Goal: Task Accomplishment & Management: Complete application form

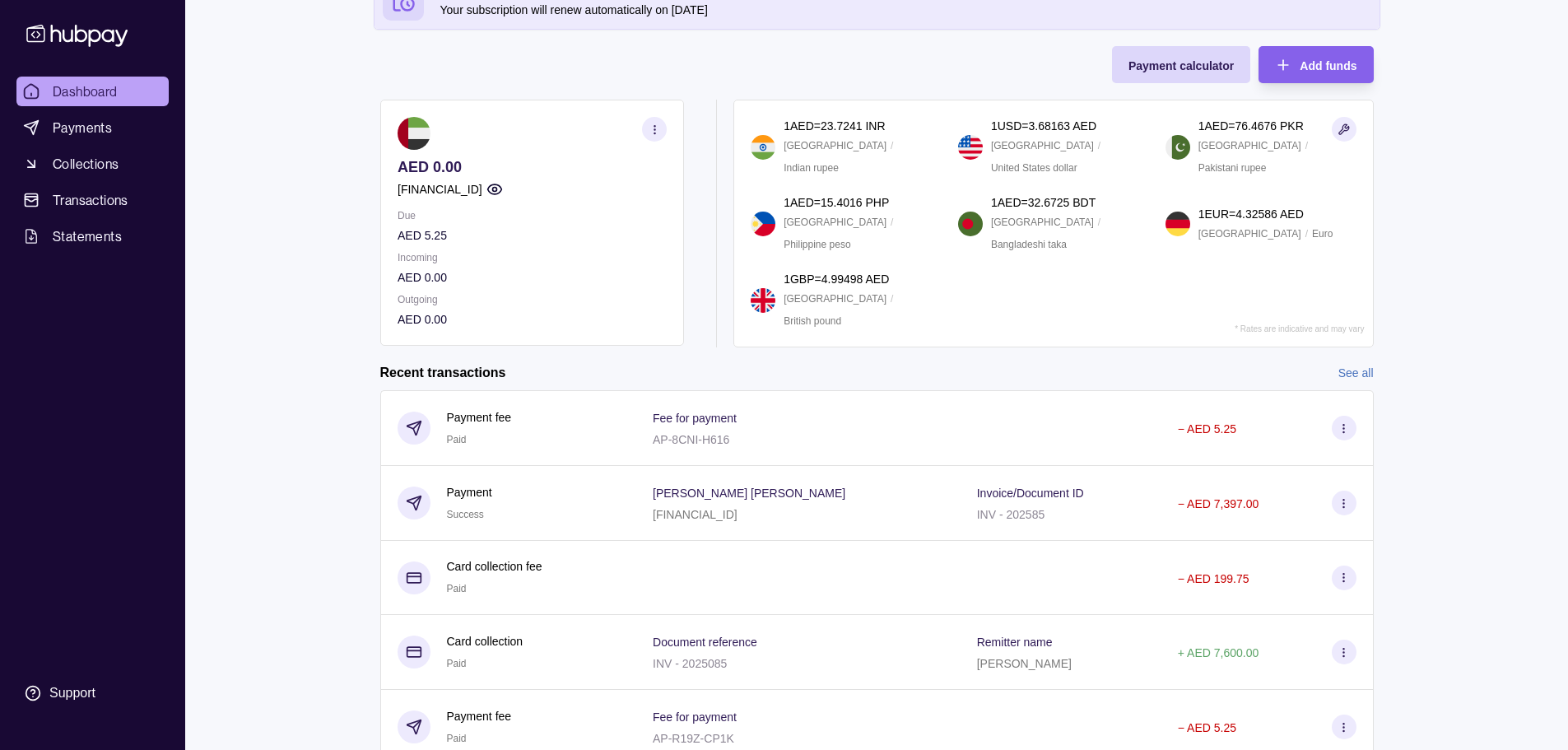
scroll to position [82, 0]
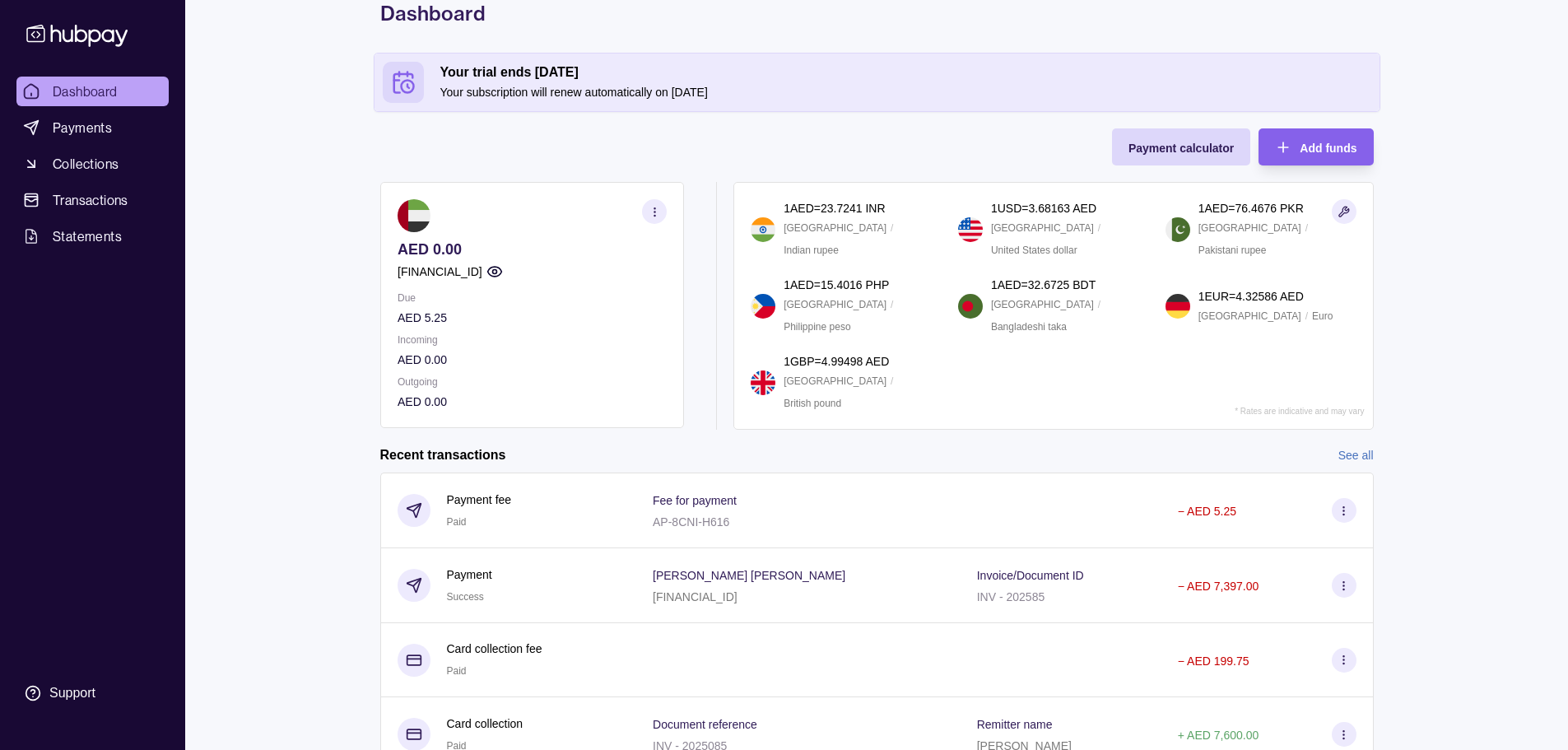
click at [96, 90] on span "Dashboard" at bounding box center [85, 90] width 65 height 20
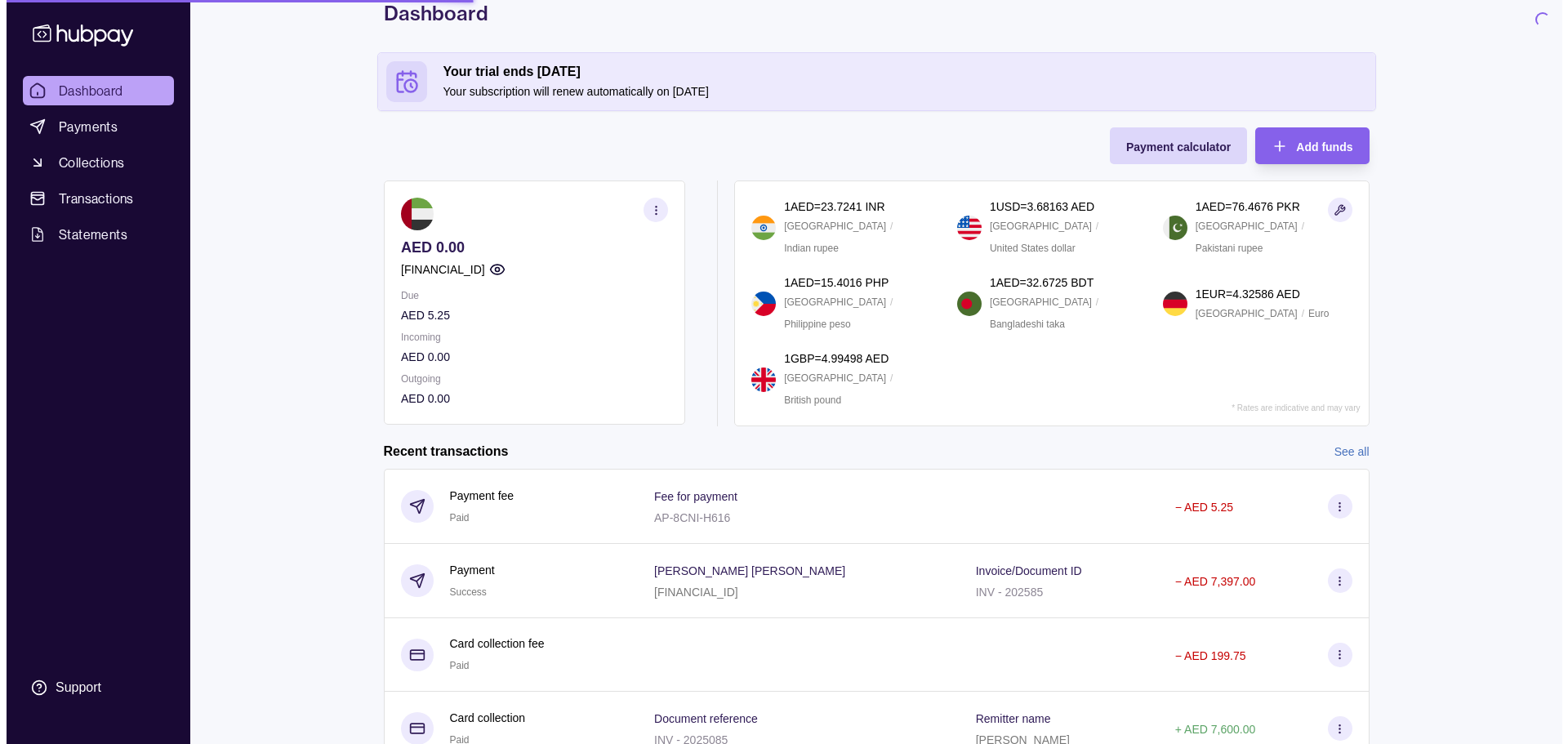
scroll to position [0, 0]
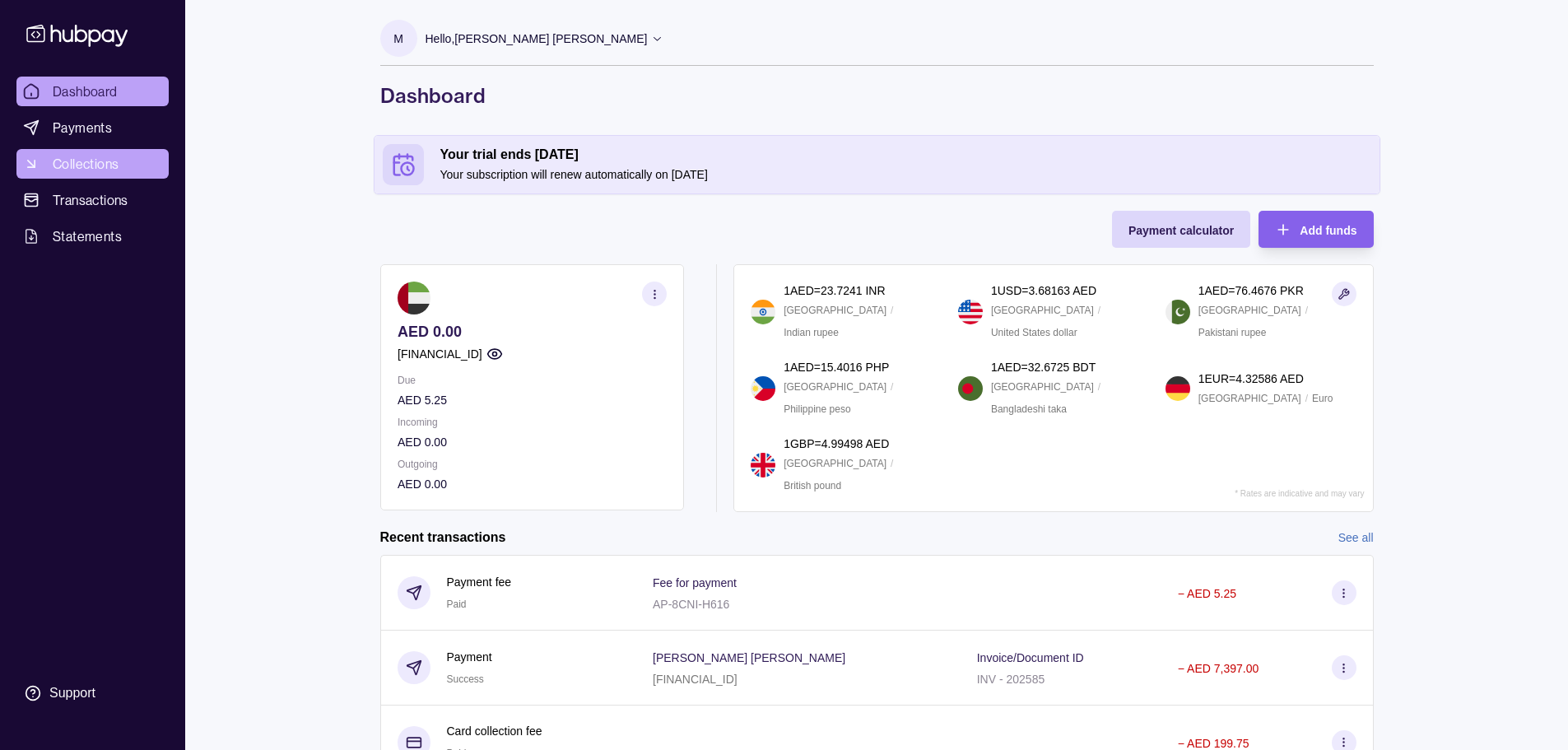
click at [109, 158] on span "Collections" at bounding box center [86, 163] width 66 height 20
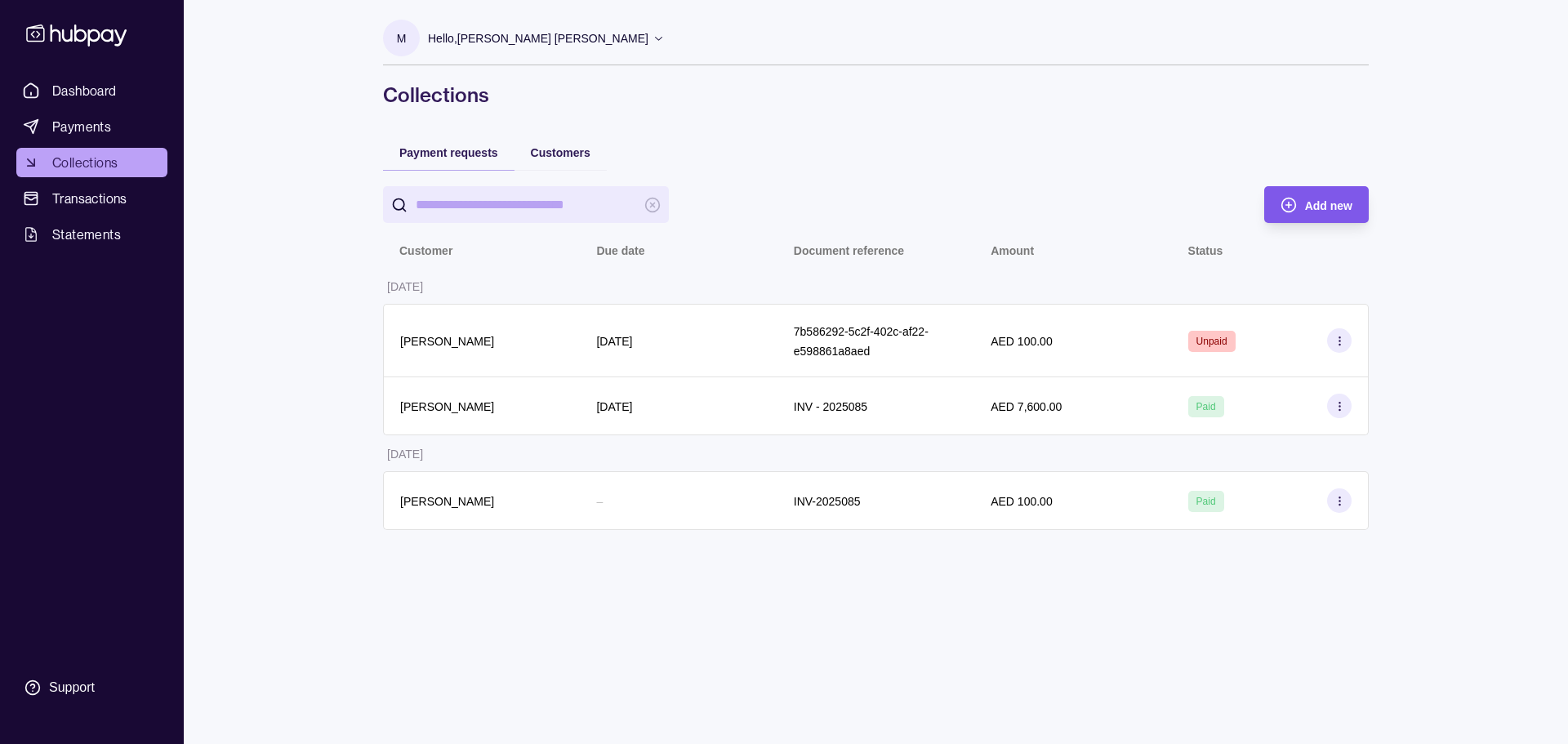
click at [1302, 203] on div "Add new" at bounding box center [1303, 204] width 96 height 36
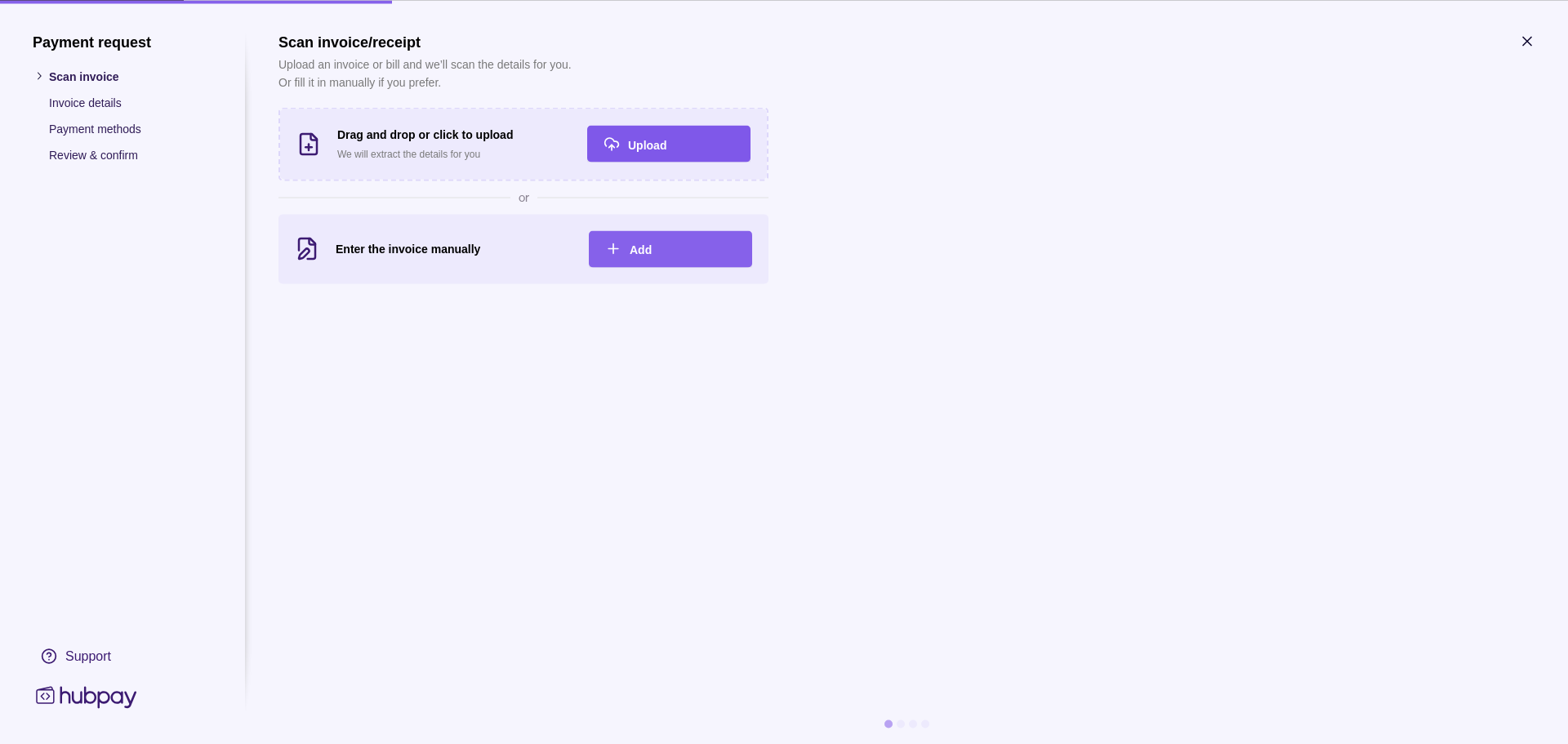
click at [684, 145] on div "Upload" at bounding box center [682, 143] width 107 height 20
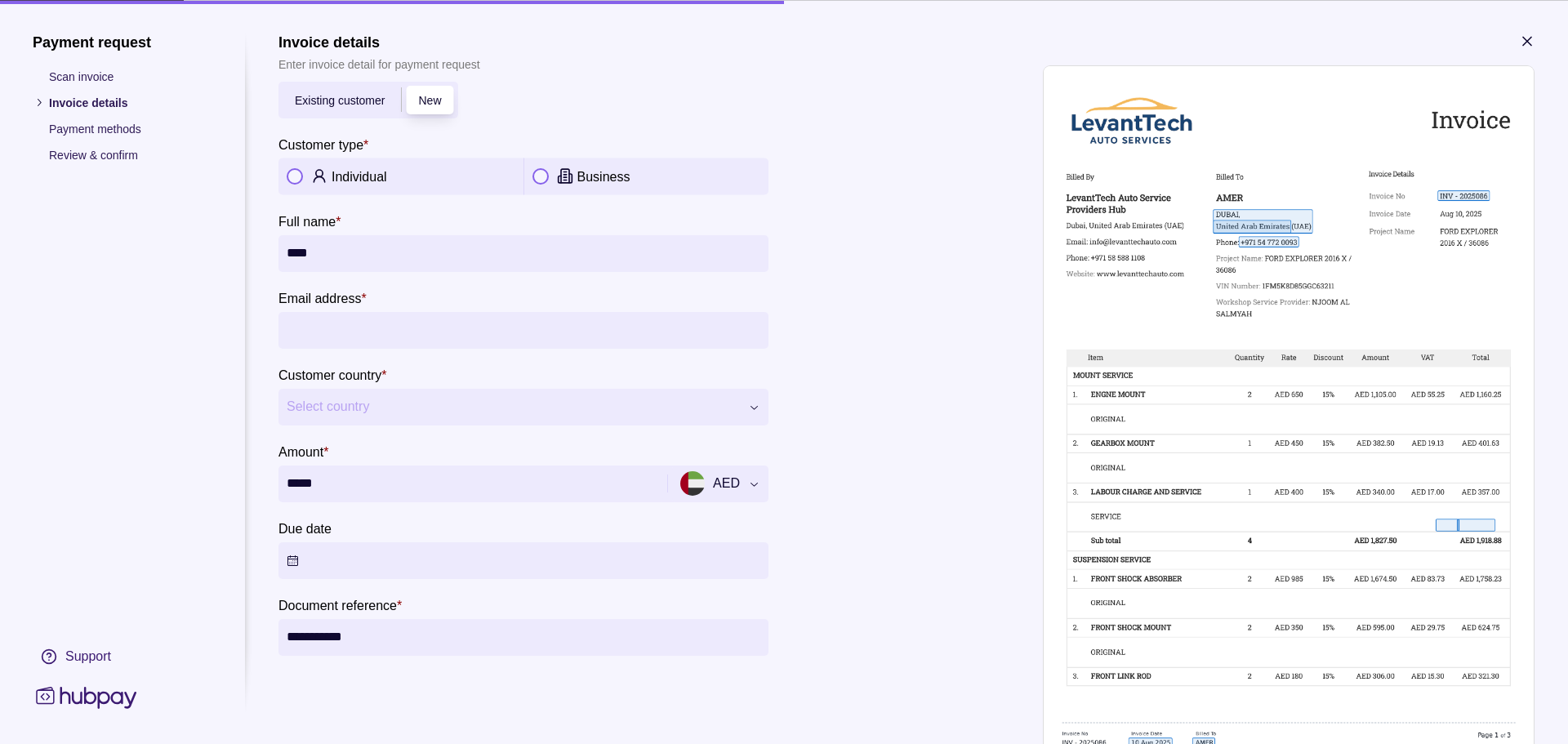
click at [482, 251] on input "****" at bounding box center [524, 252] width 474 height 36
type input "**********"
click at [476, 337] on input "**********" at bounding box center [524, 329] width 474 height 36
type input "**********"
click at [417, 414] on span "Select country" at bounding box center [513, 407] width 453 height 20
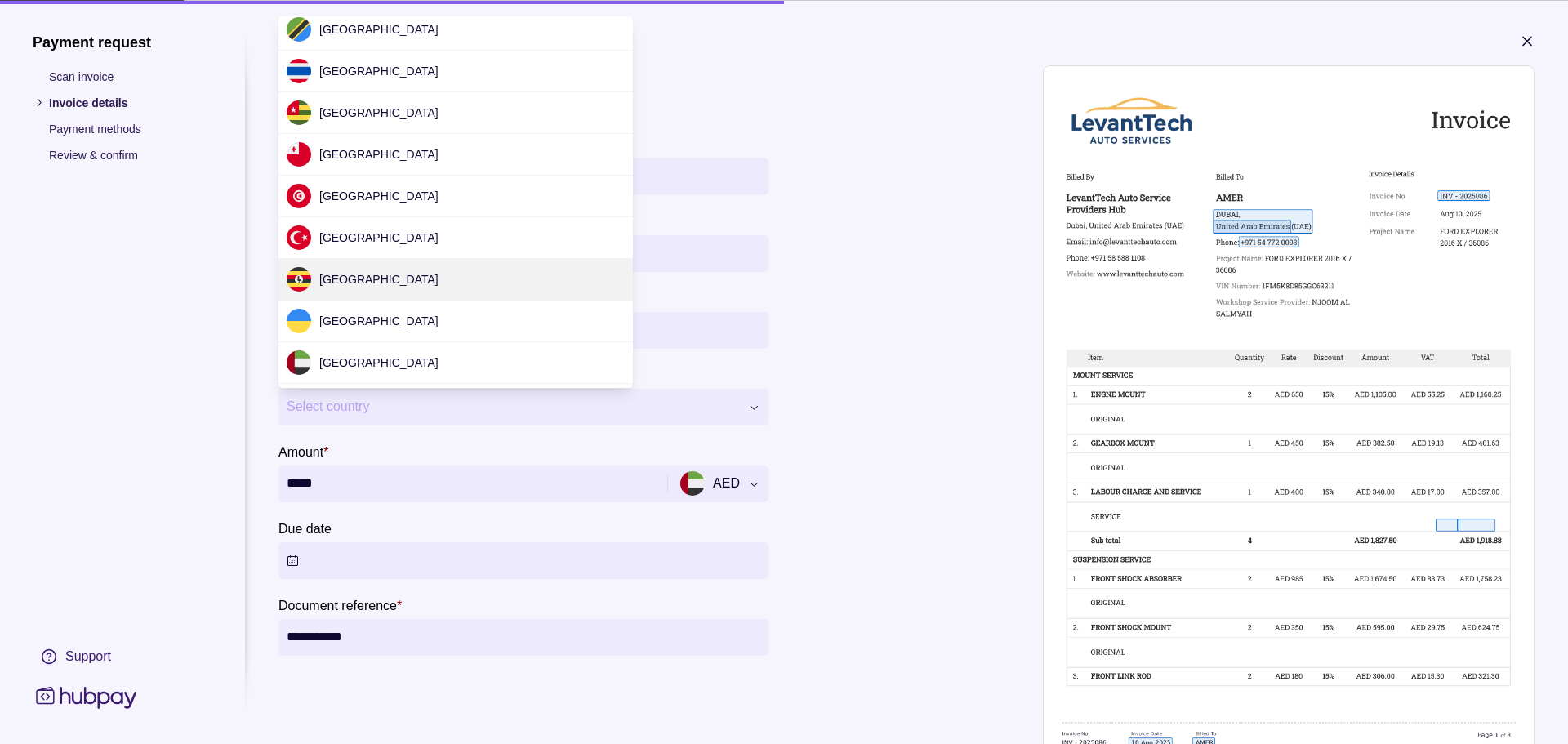
scroll to position [4880, 0]
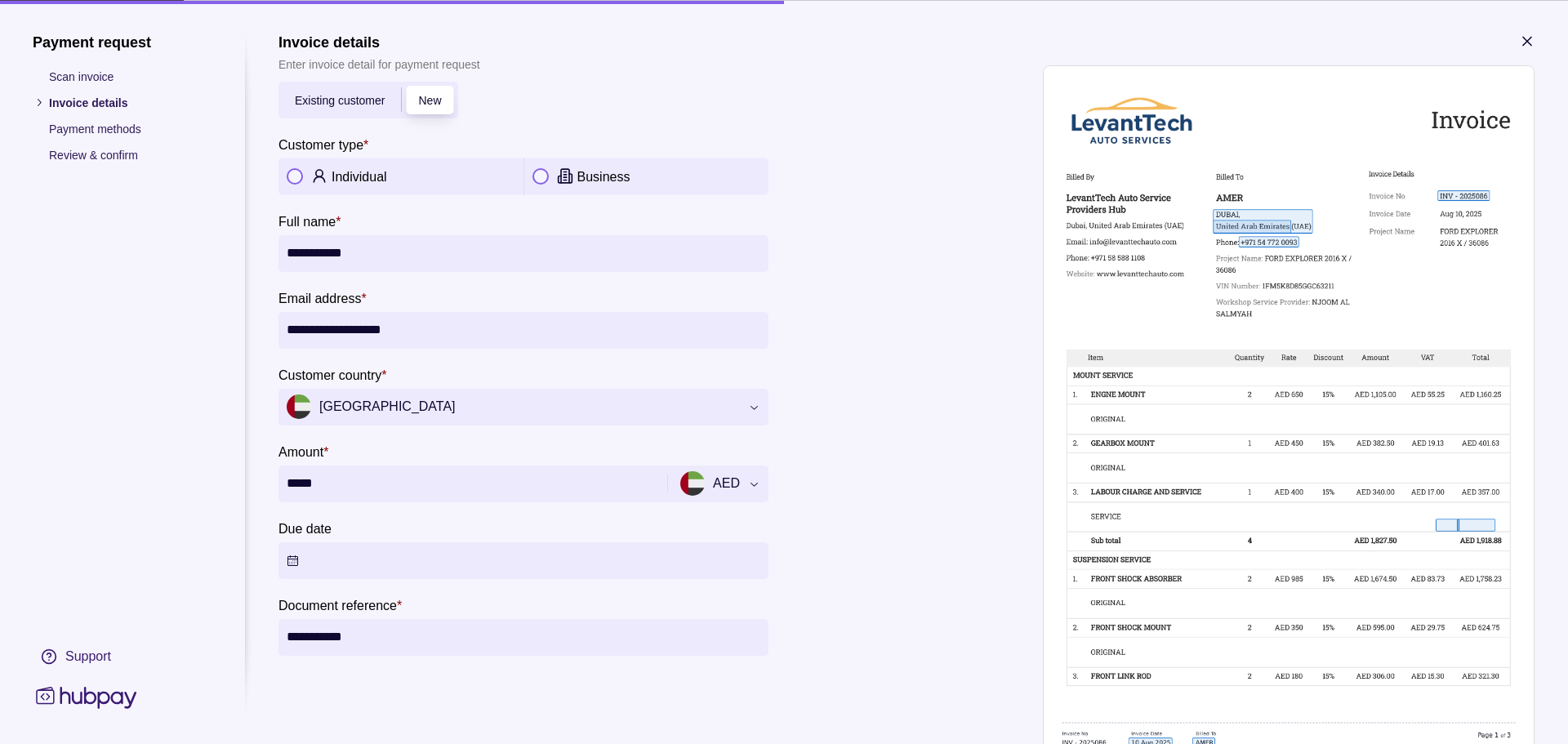
click at [446, 503] on section "**********" at bounding box center [524, 367] width 490 height 574
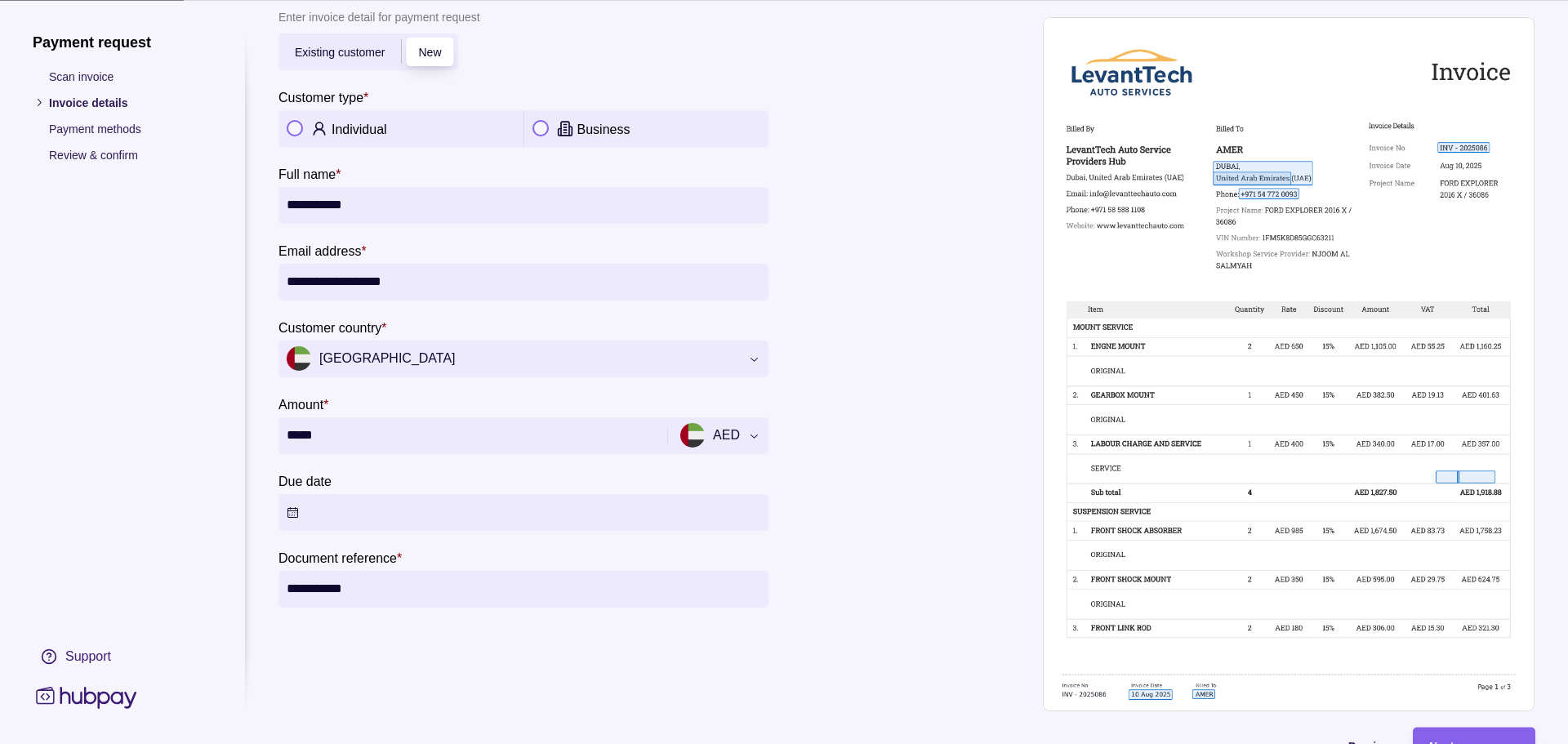
scroll to position [120, 0]
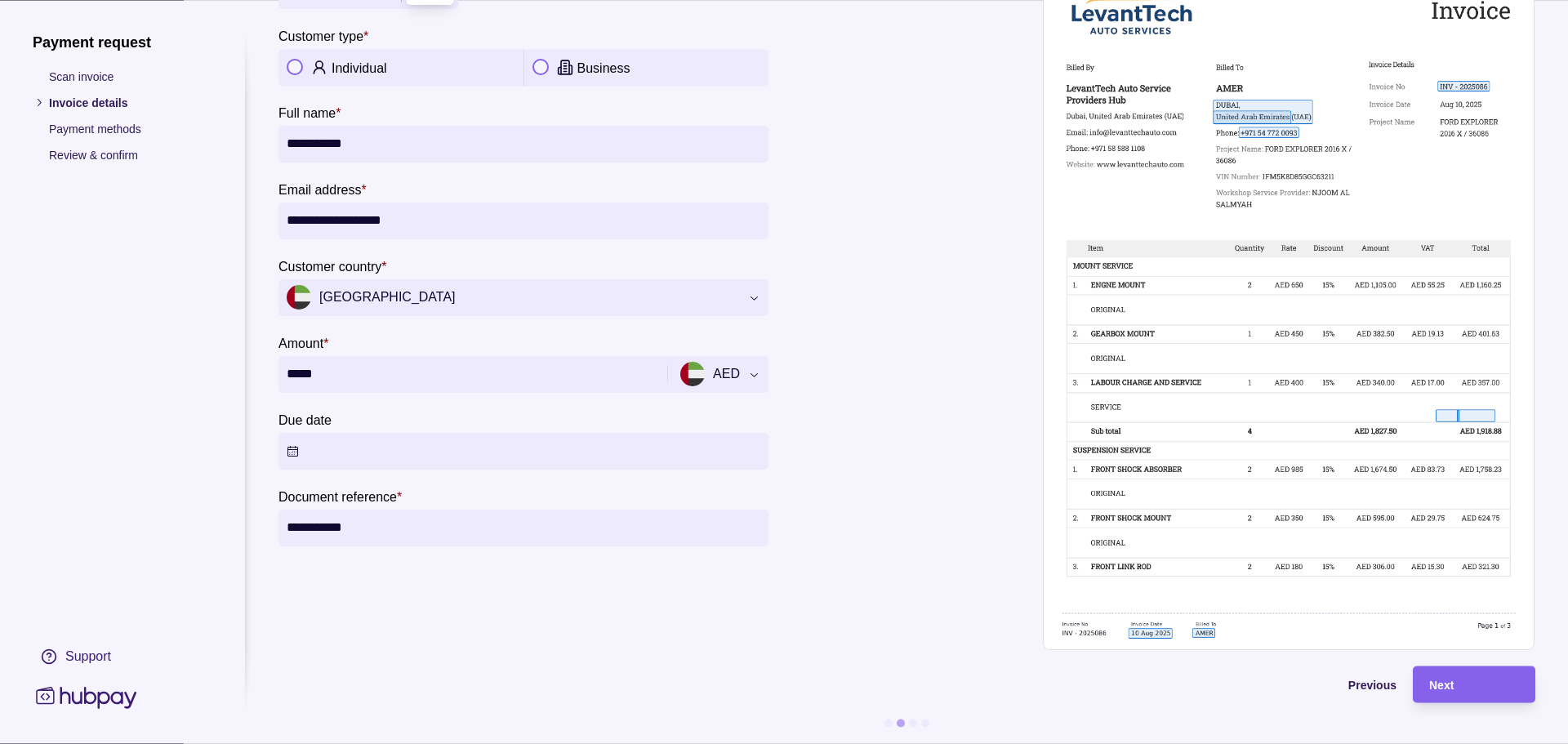
click at [377, 462] on section "**********" at bounding box center [524, 259] width 490 height 574
click at [376, 451] on button "Due date" at bounding box center [524, 451] width 490 height 36
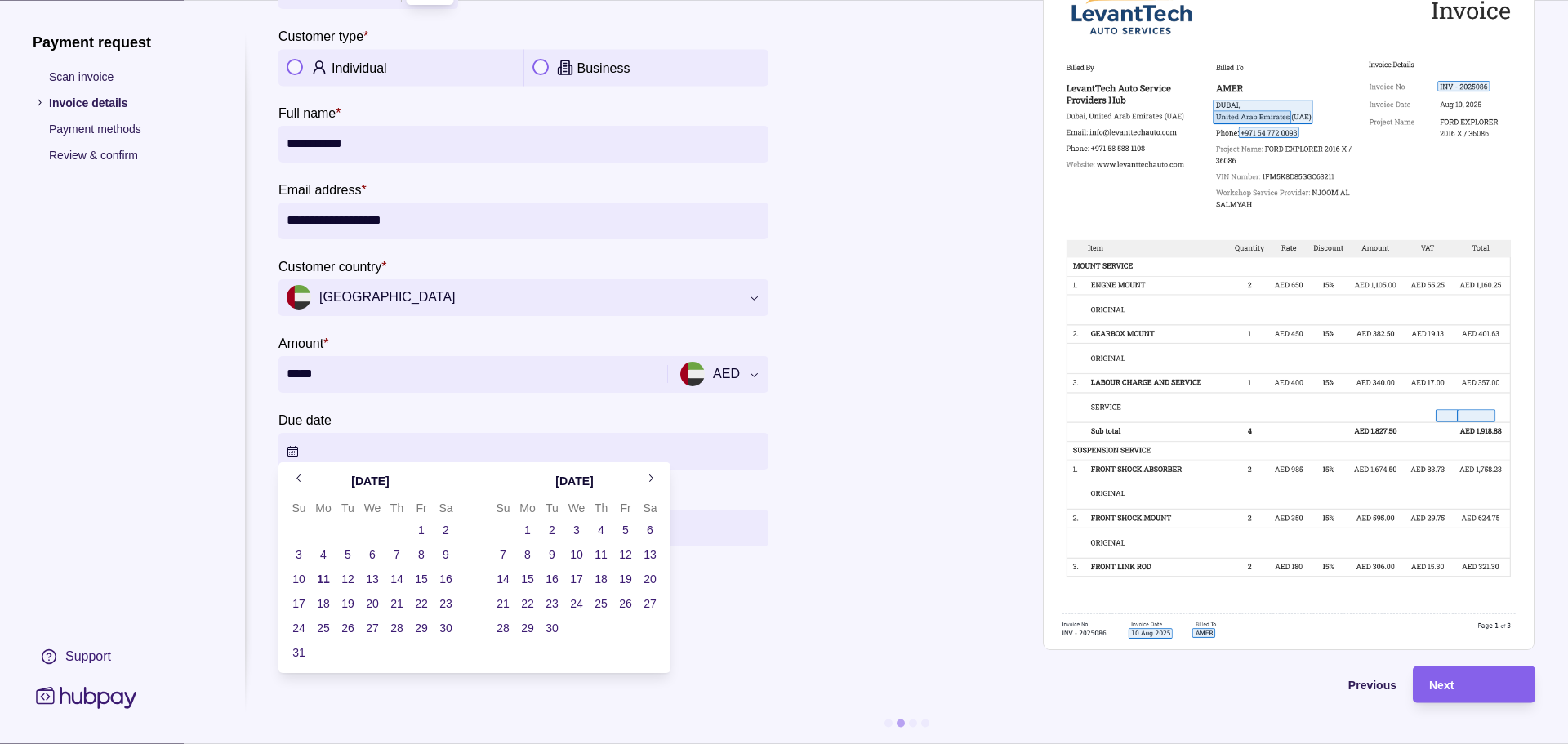
click at [326, 579] on button "11" at bounding box center [324, 579] width 22 height 22
click at [1468, 685] on div "Next" at bounding box center [1461, 684] width 114 height 36
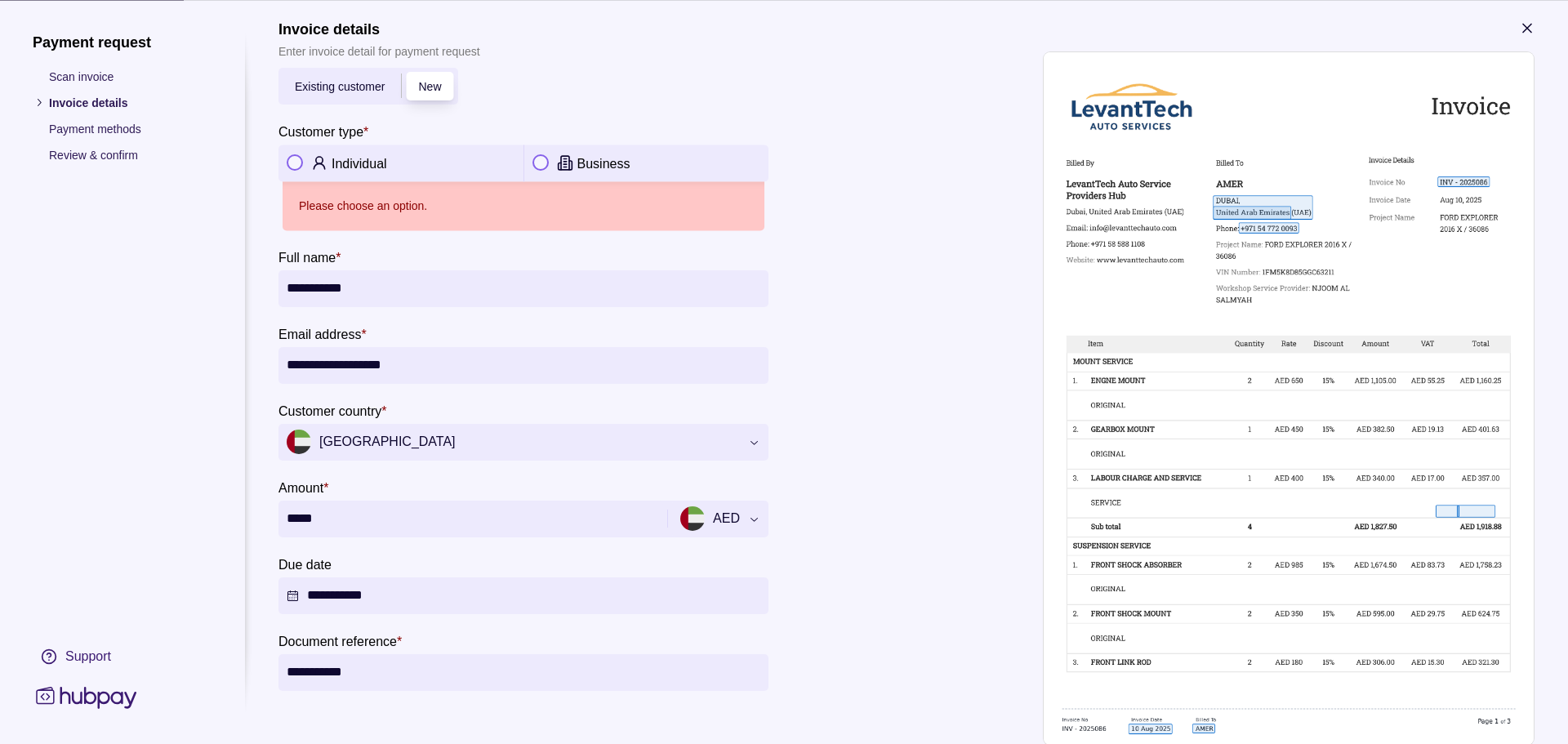
scroll to position [0, 0]
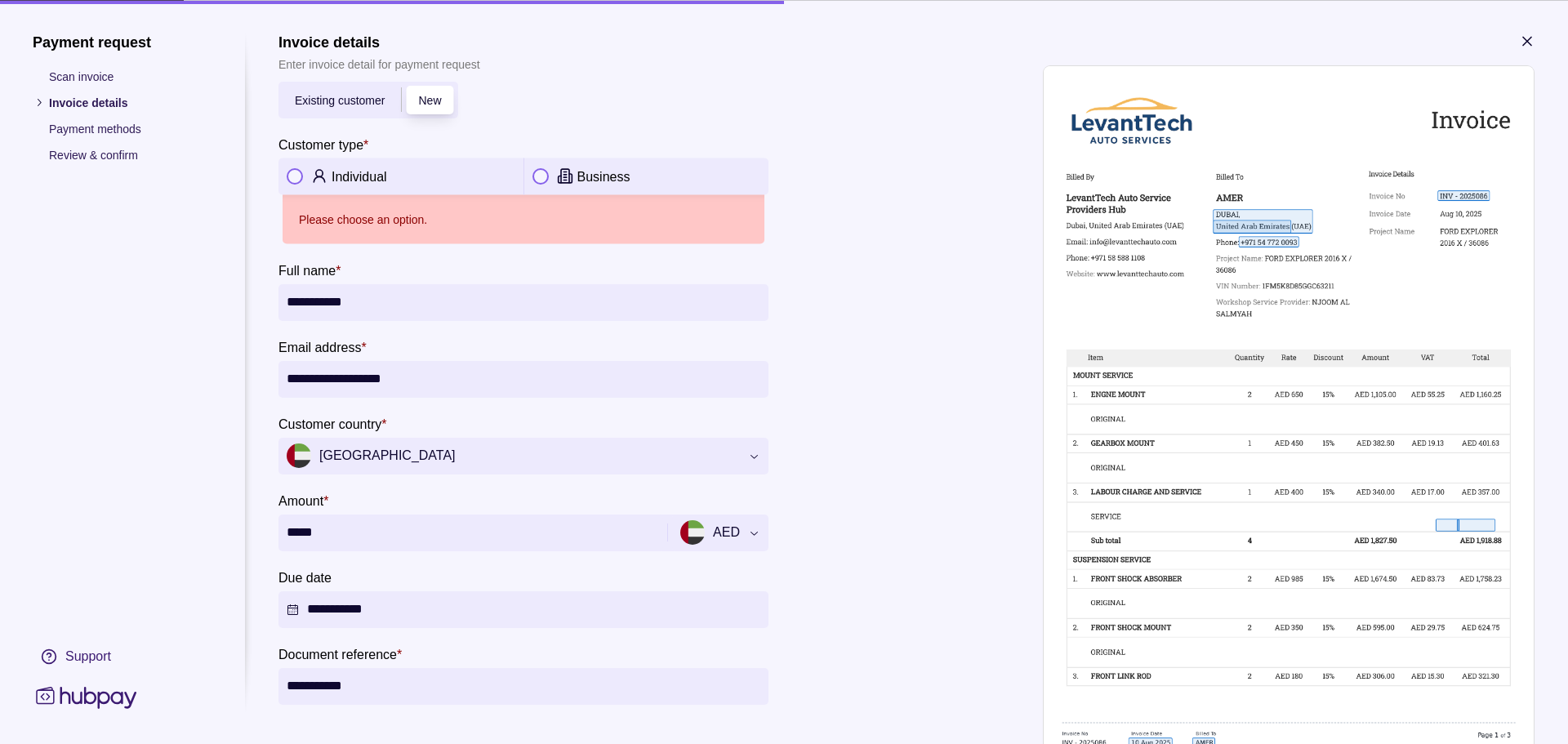
click at [355, 191] on div "Individual" at bounding box center [401, 176] width 245 height 36
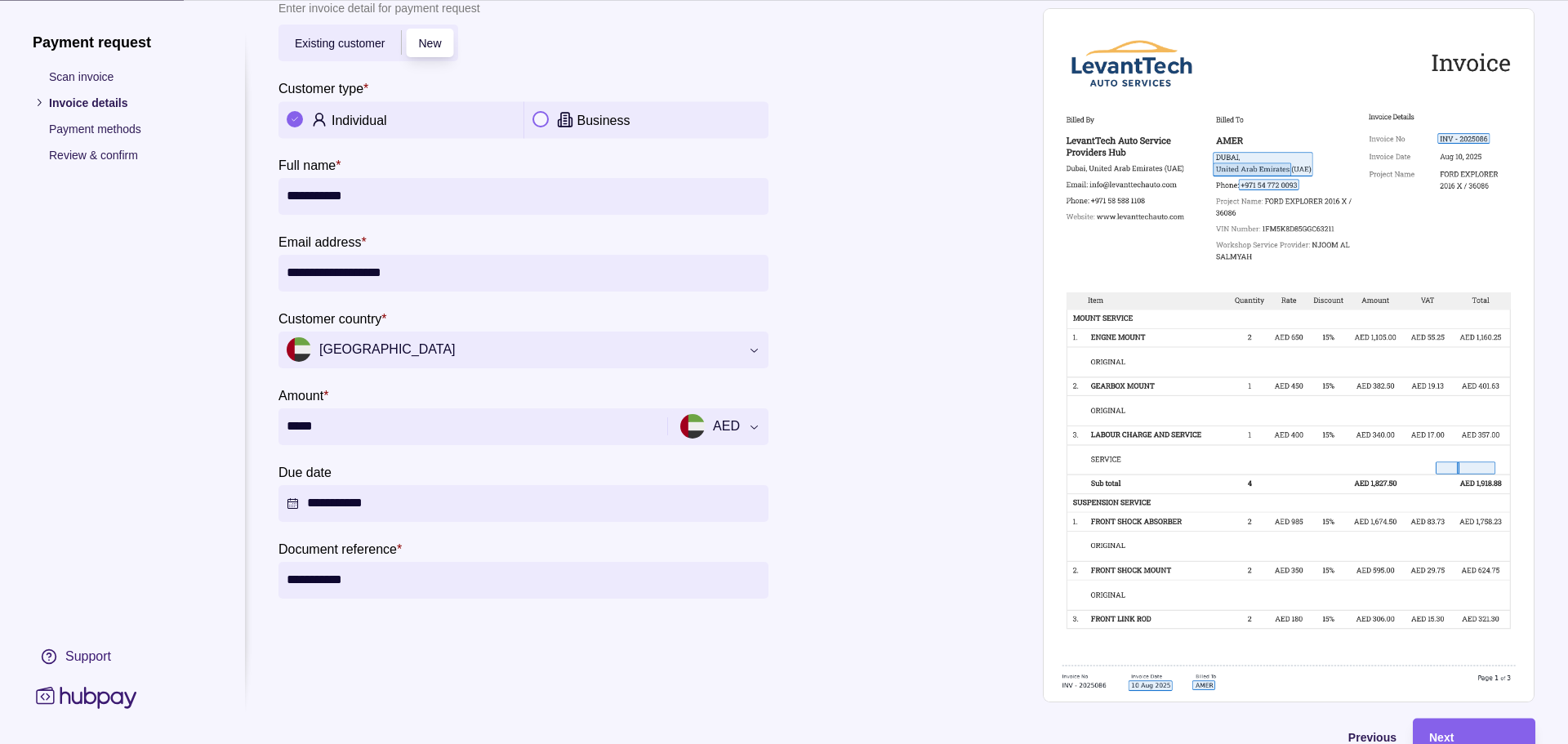
scroll to position [120, 0]
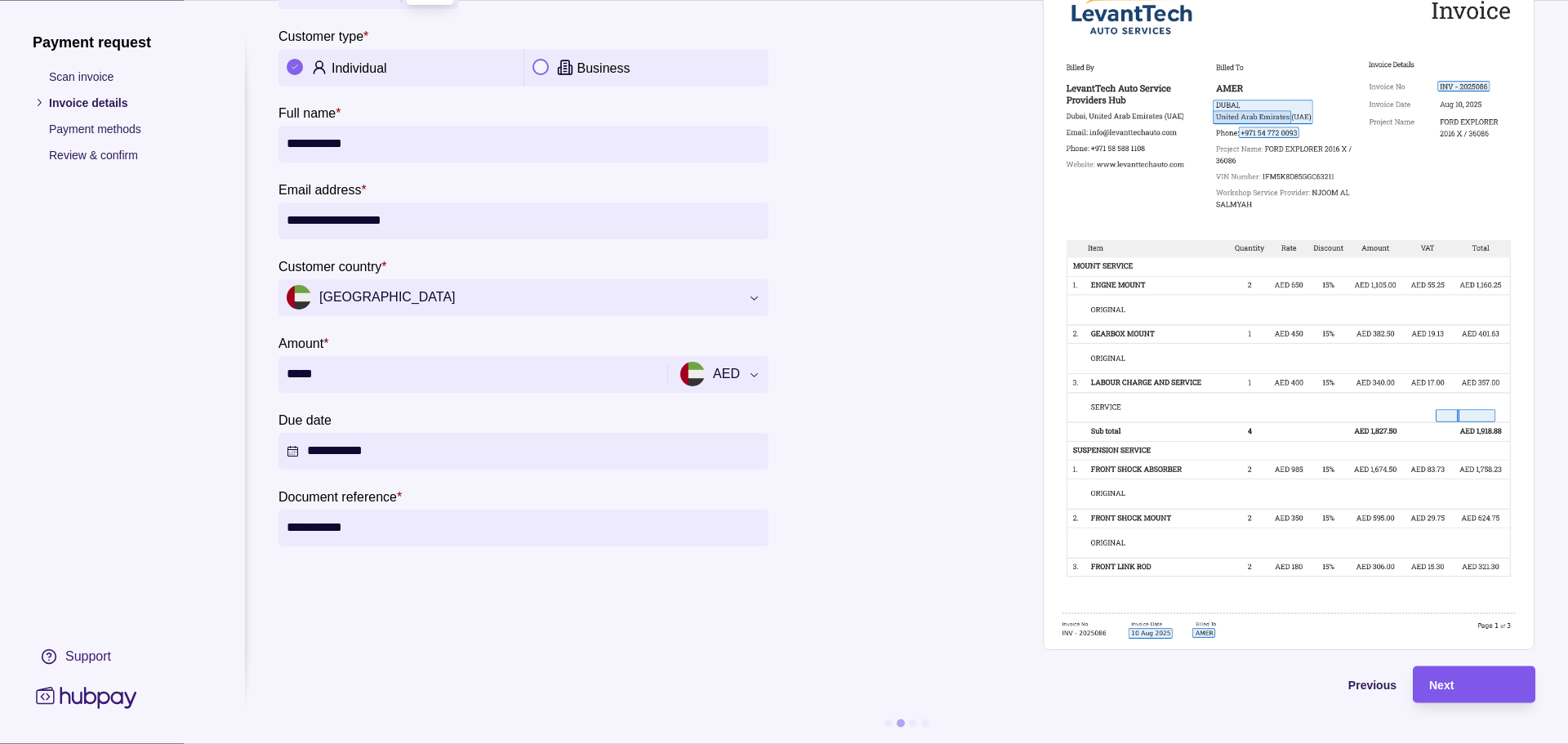
click at [1472, 685] on div "Next" at bounding box center [1461, 684] width 114 height 36
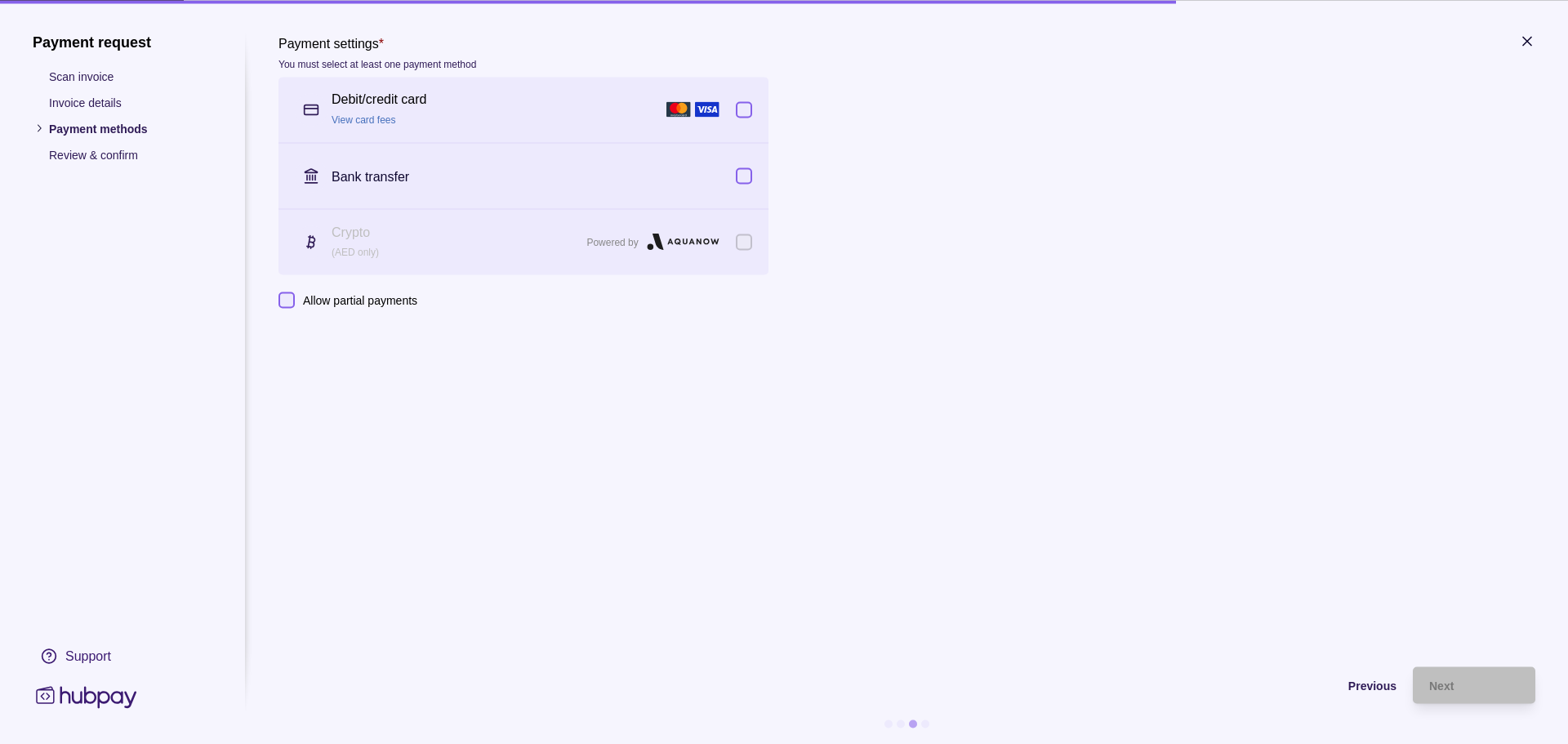
click at [753, 102] on div "Debit/credit card View card fees" at bounding box center [524, 109] width 490 height 65
click at [1461, 690] on div "Next" at bounding box center [1474, 684] width 90 height 20
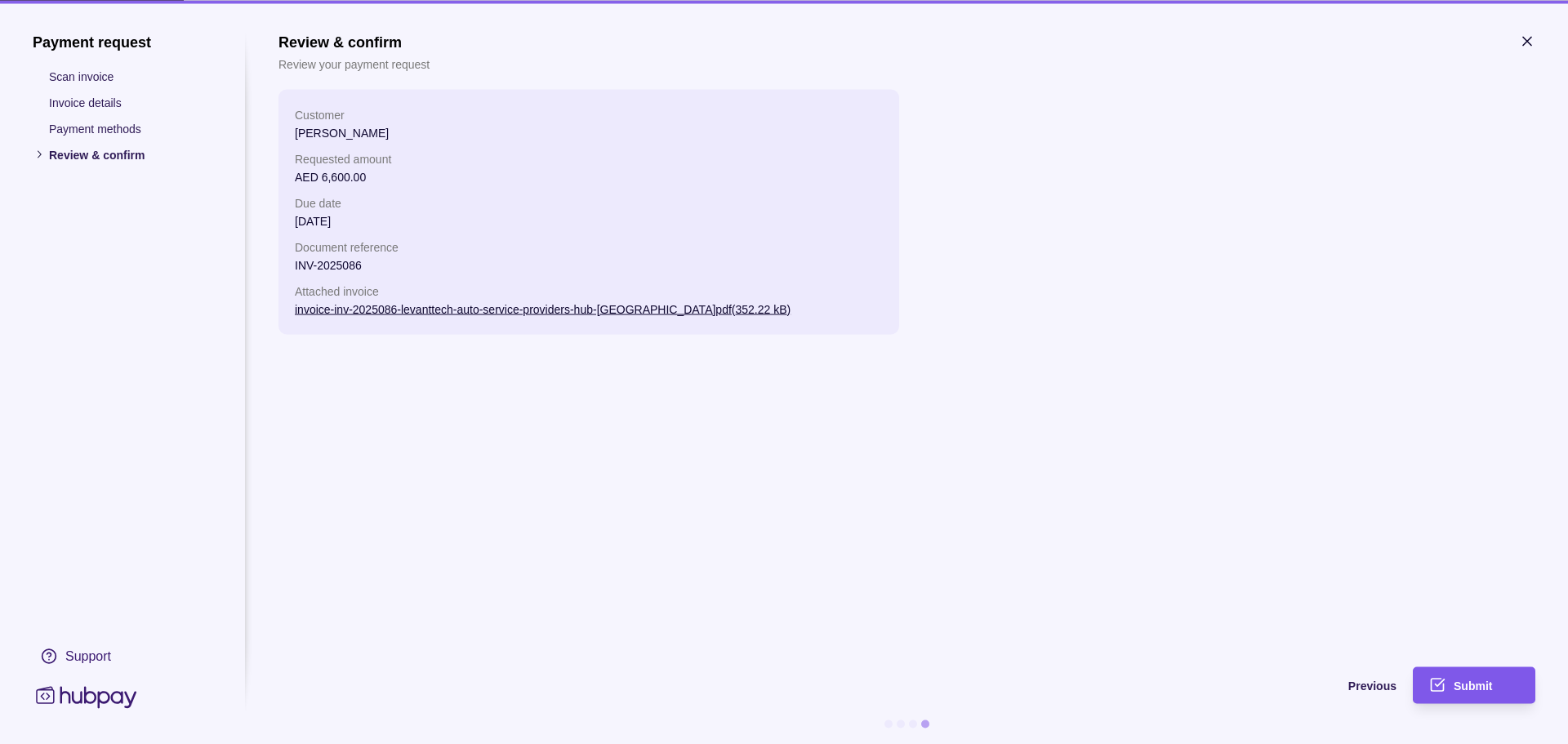
click at [1490, 687] on span "Submit" at bounding box center [1473, 686] width 38 height 13
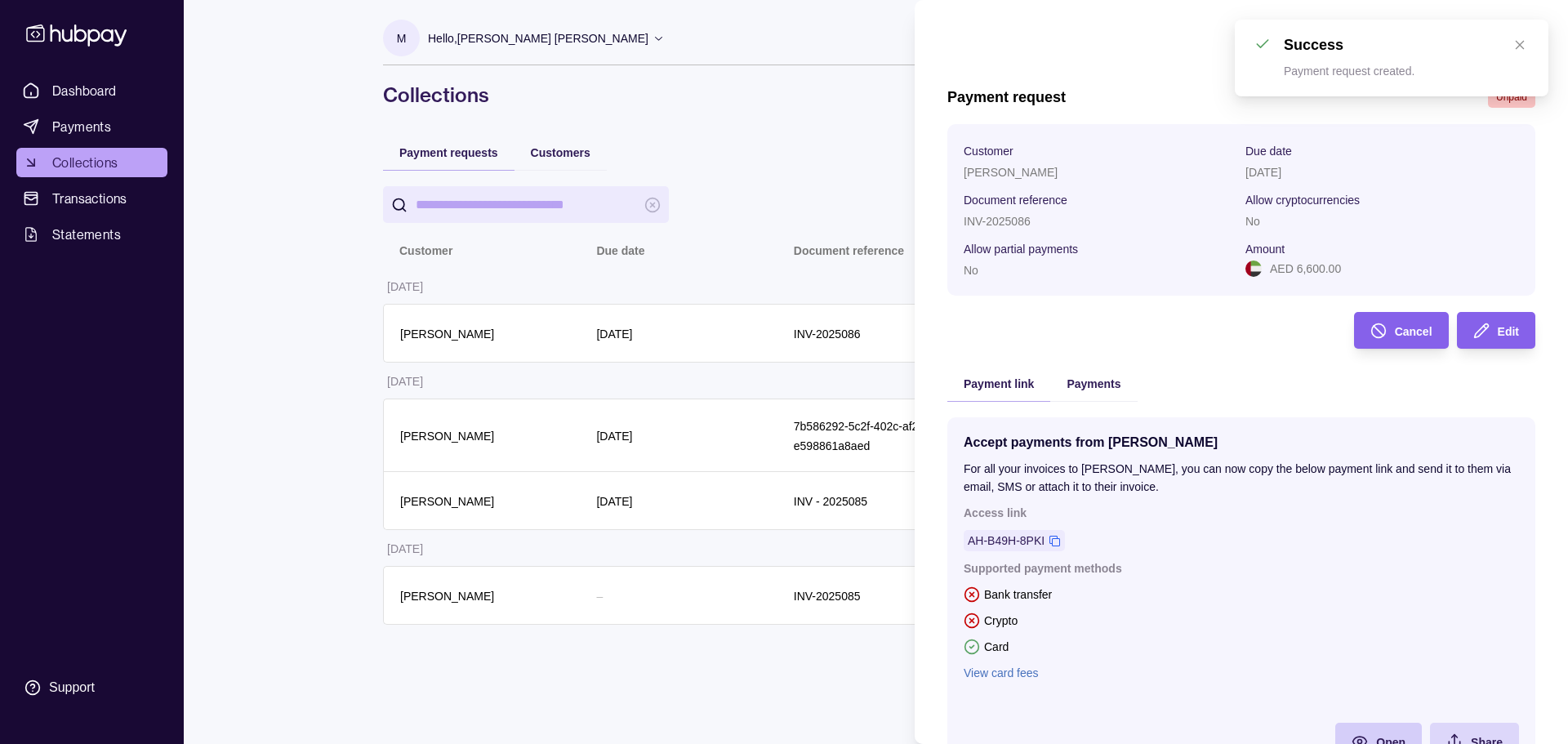
click at [1376, 738] on span "Open" at bounding box center [1390, 742] width 29 height 13
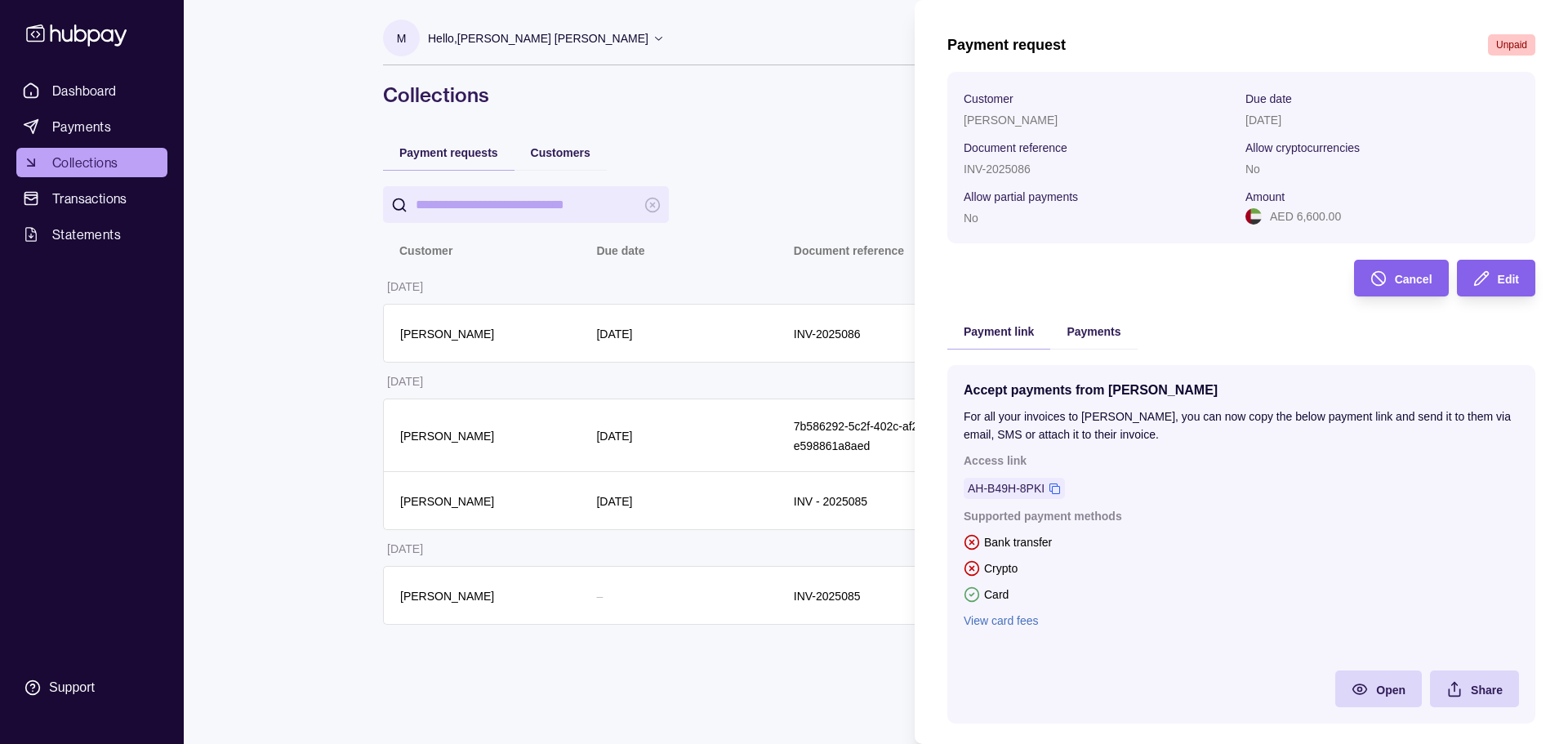
scroll to position [80, 0]
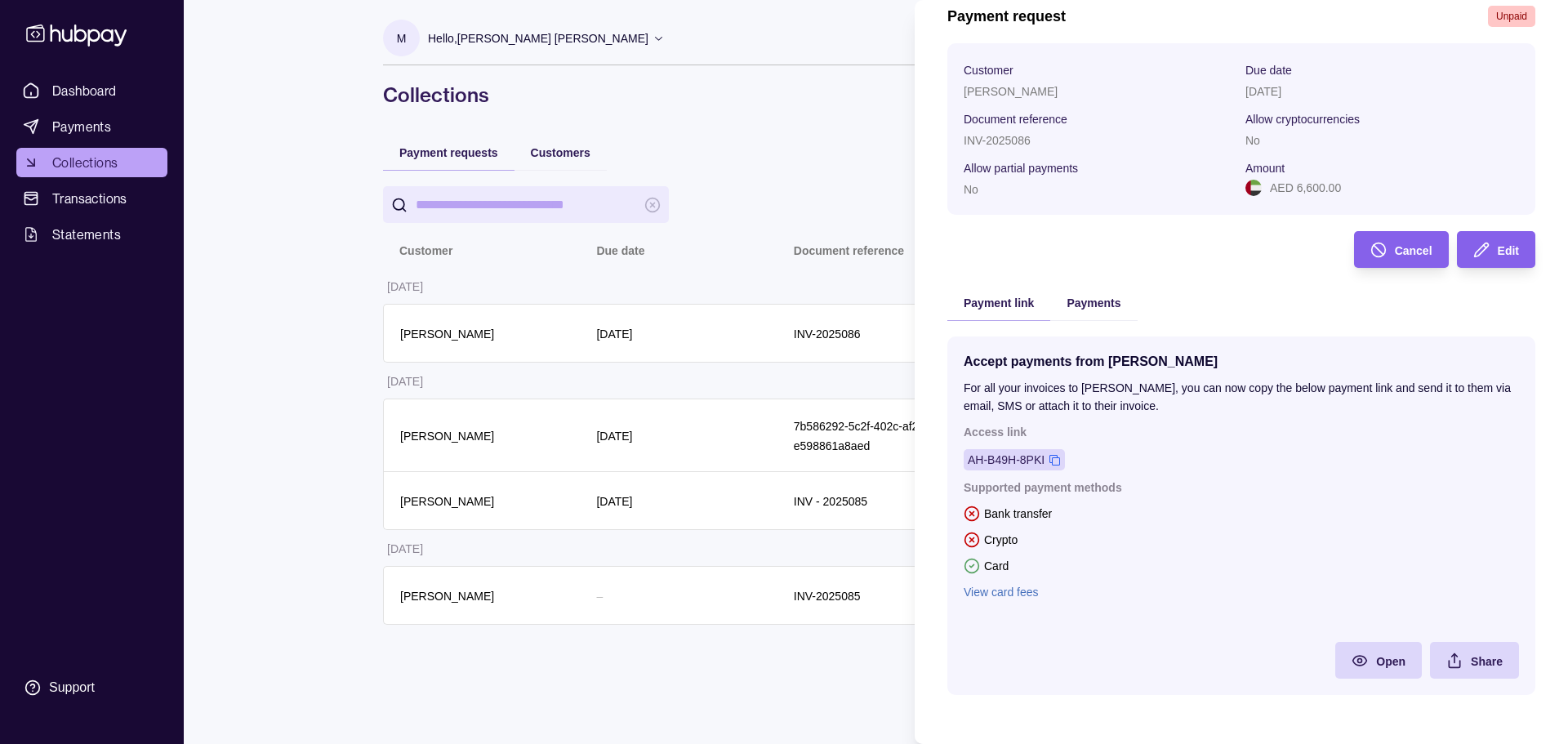
click at [1029, 462] on div "AH-B49H-8PKI" at bounding box center [1006, 459] width 77 height 18
click at [1503, 673] on section "Share" at bounding box center [1474, 660] width 89 height 36
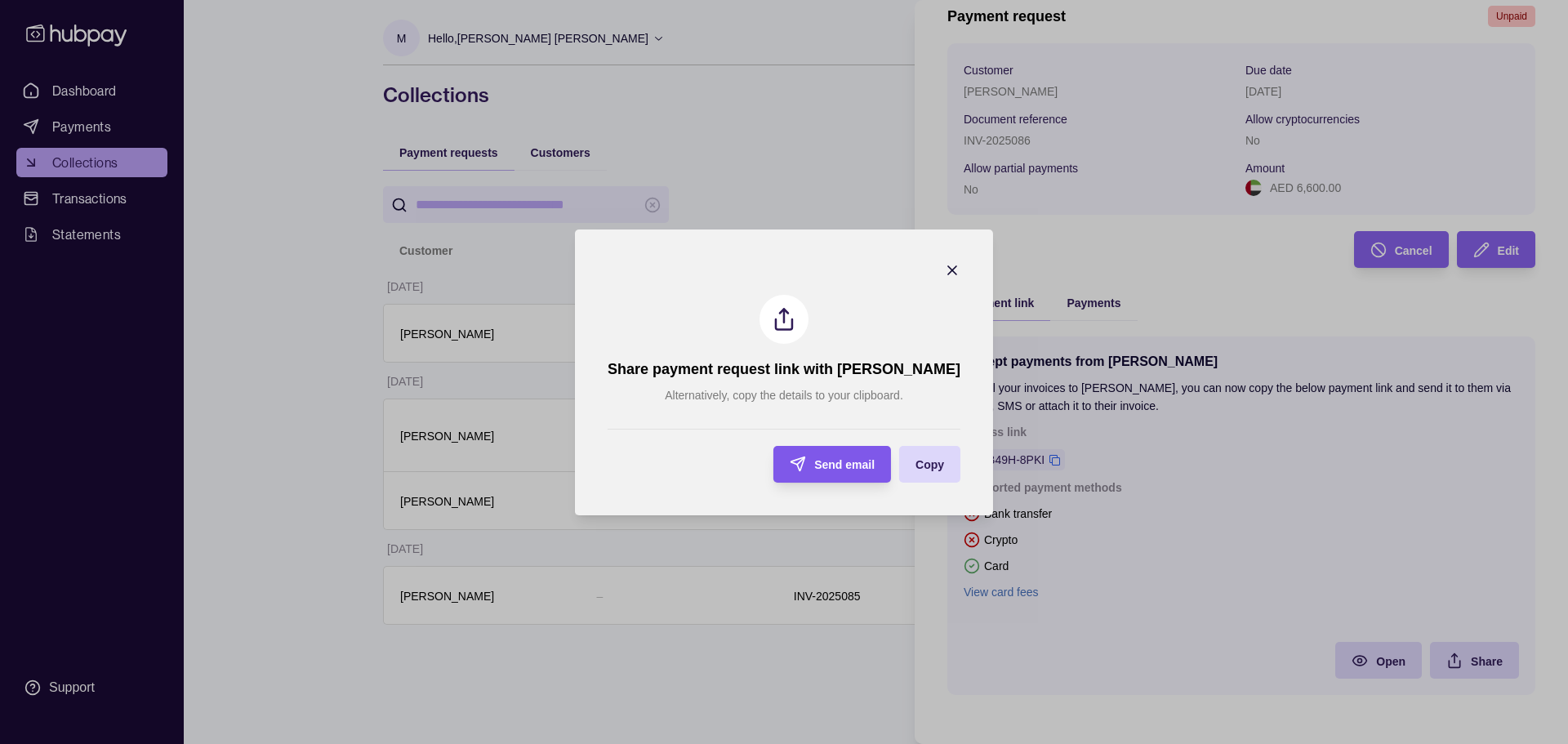
click at [855, 468] on span "Send email" at bounding box center [844, 465] width 61 height 13
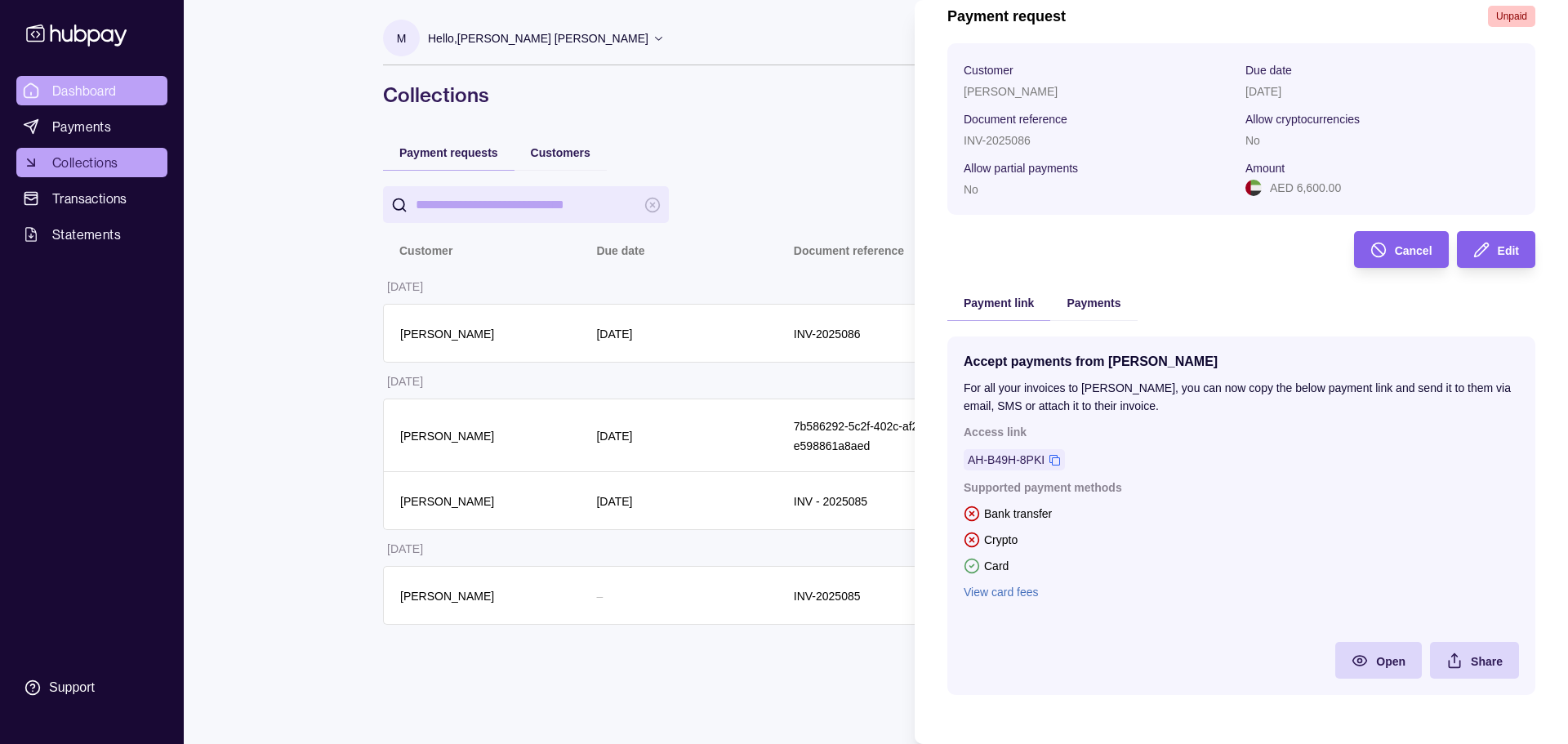
click at [92, 93] on html "Dashboard Payments Collections Transactions Statements Support M Hello, [PERSON…" at bounding box center [784, 372] width 1568 height 744
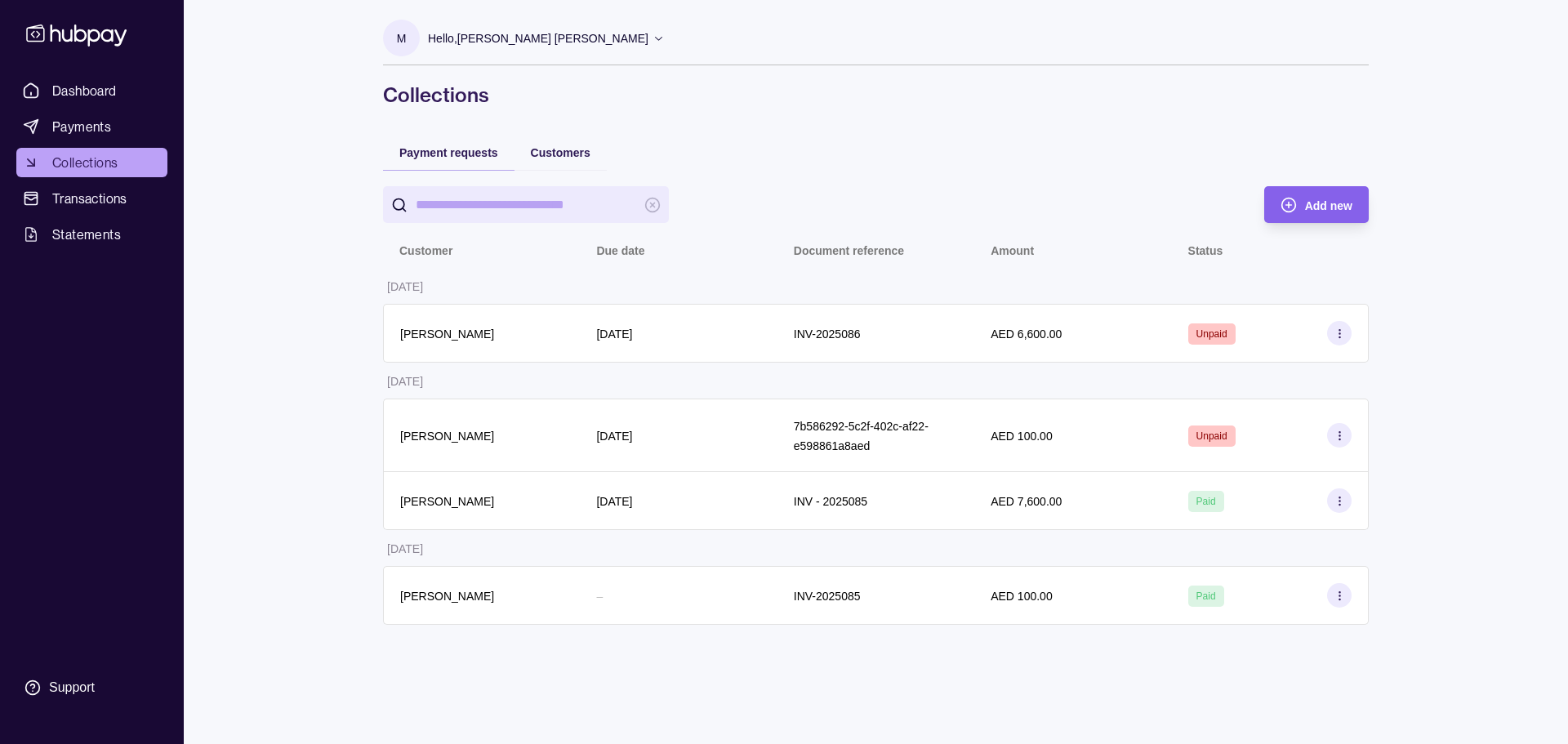
click at [87, 156] on span "Collections" at bounding box center [85, 162] width 65 height 20
